Goal: Information Seeking & Learning: Compare options

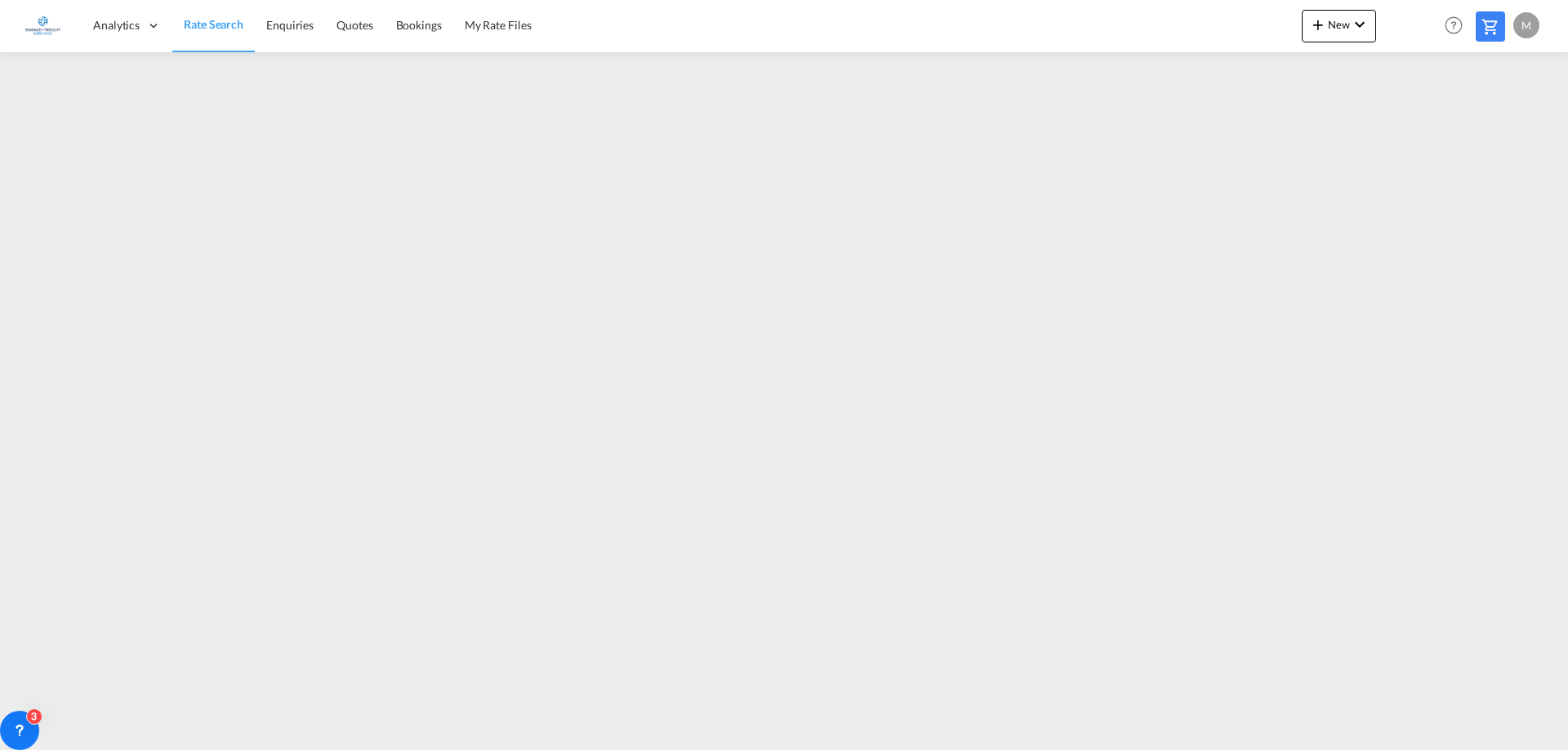
click at [220, 27] on span "Rate Search" at bounding box center [213, 24] width 59 height 14
